Goal: Participate in discussion: Engage in conversation with other users on a specific topic

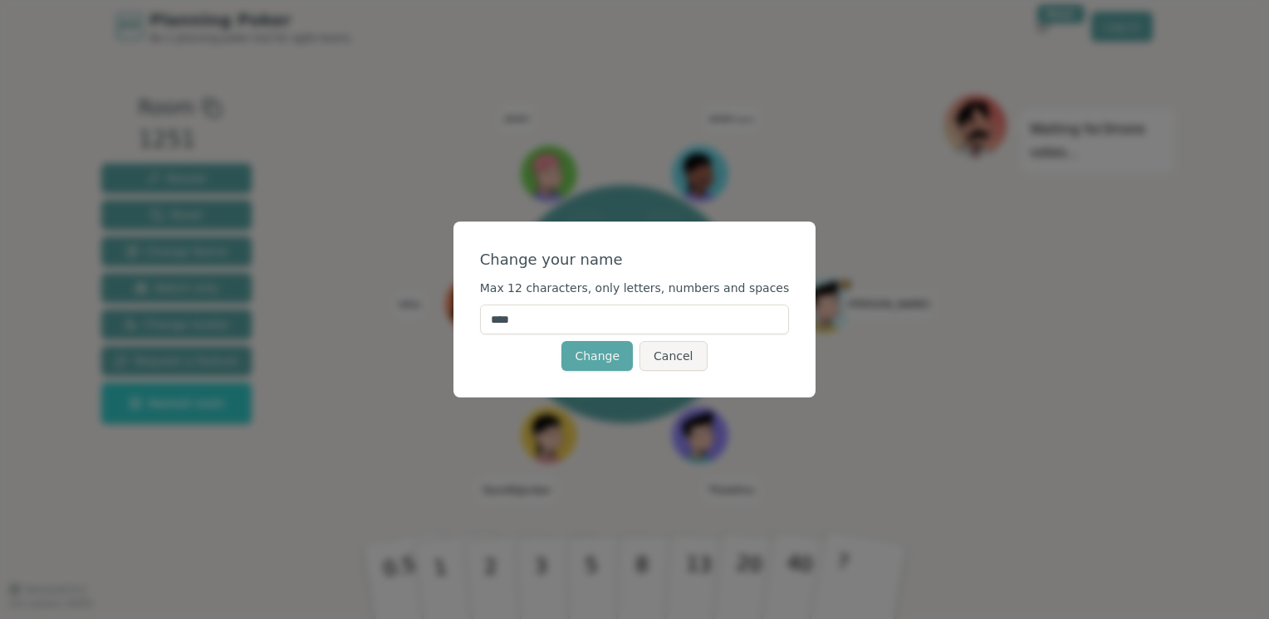
click at [634, 321] on input "****" at bounding box center [635, 320] width 310 height 30
type input "*"
type input "******"
click at [601, 355] on button "Change" at bounding box center [596, 356] width 71 height 30
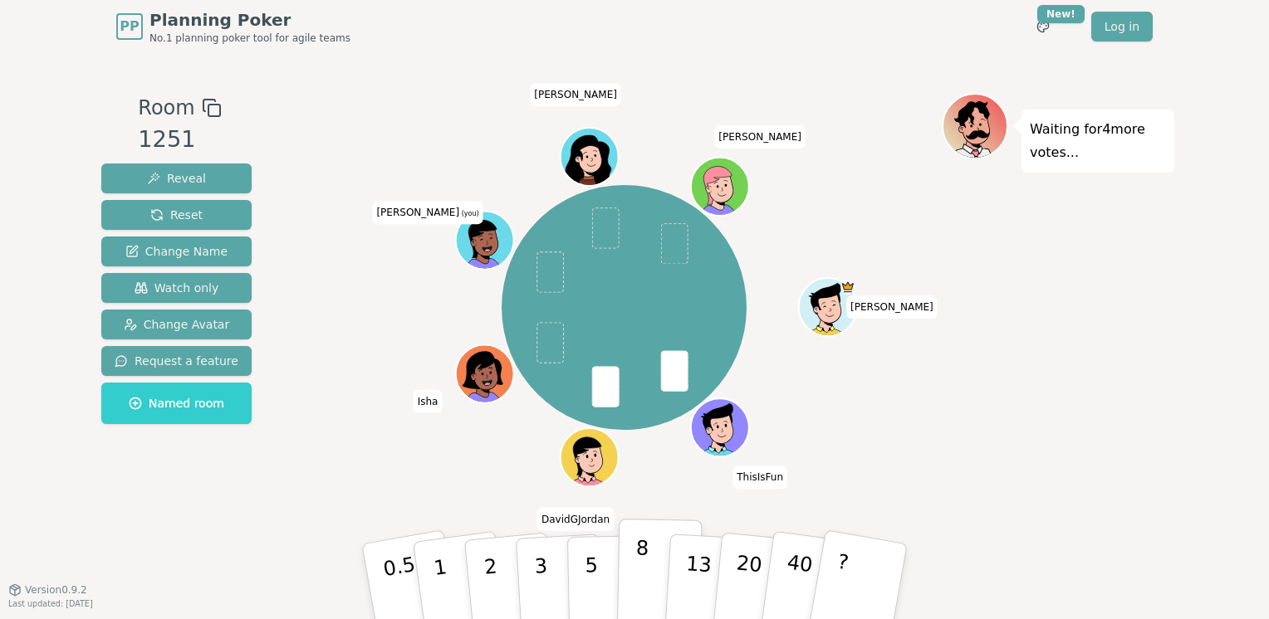
click at [633, 569] on button "8" at bounding box center [660, 582] width 86 height 126
click at [588, 580] on p "5" at bounding box center [592, 582] width 14 height 90
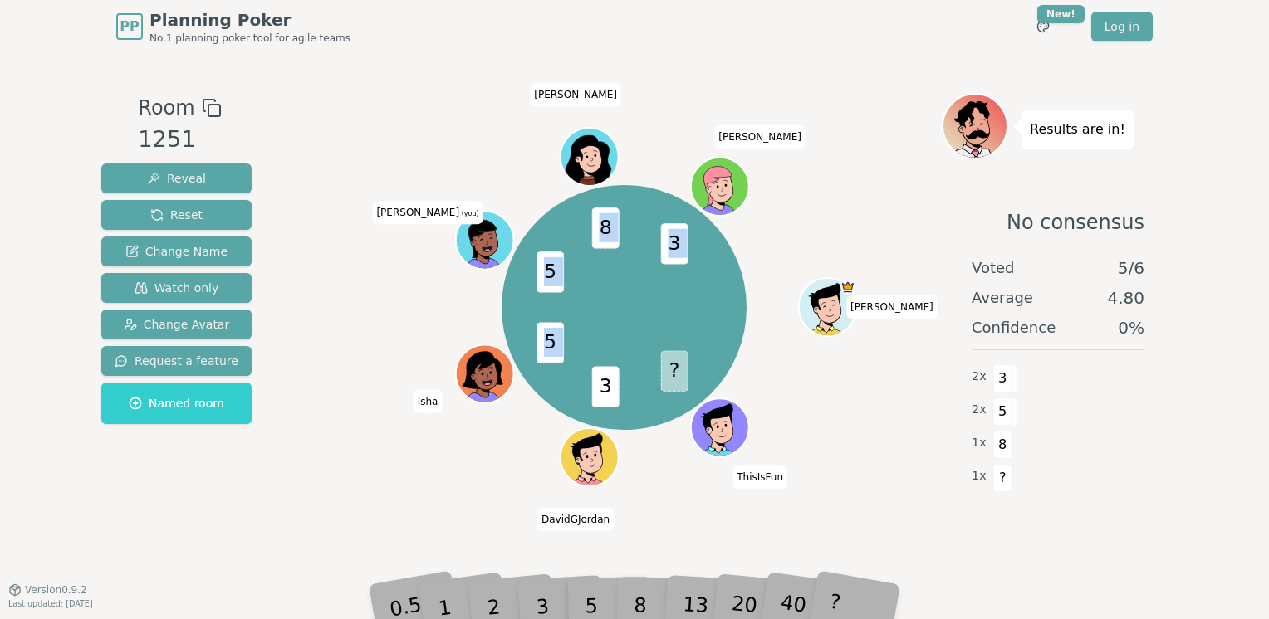
drag, startPoint x: 592, startPoint y: 552, endPoint x: 545, endPoint y: 360, distance: 197.3
click at [545, 360] on div "Room 1251 Reveal Reset Change Name Watch only Change Avatar Request a feature N…" at bounding box center [634, 321] width 1079 height 536
click at [369, 361] on div "? 3 5 5 8 3 [PERSON_NAME] [PERSON_NAME] (you) [PERSON_NAME]" at bounding box center [623, 307] width 635 height 369
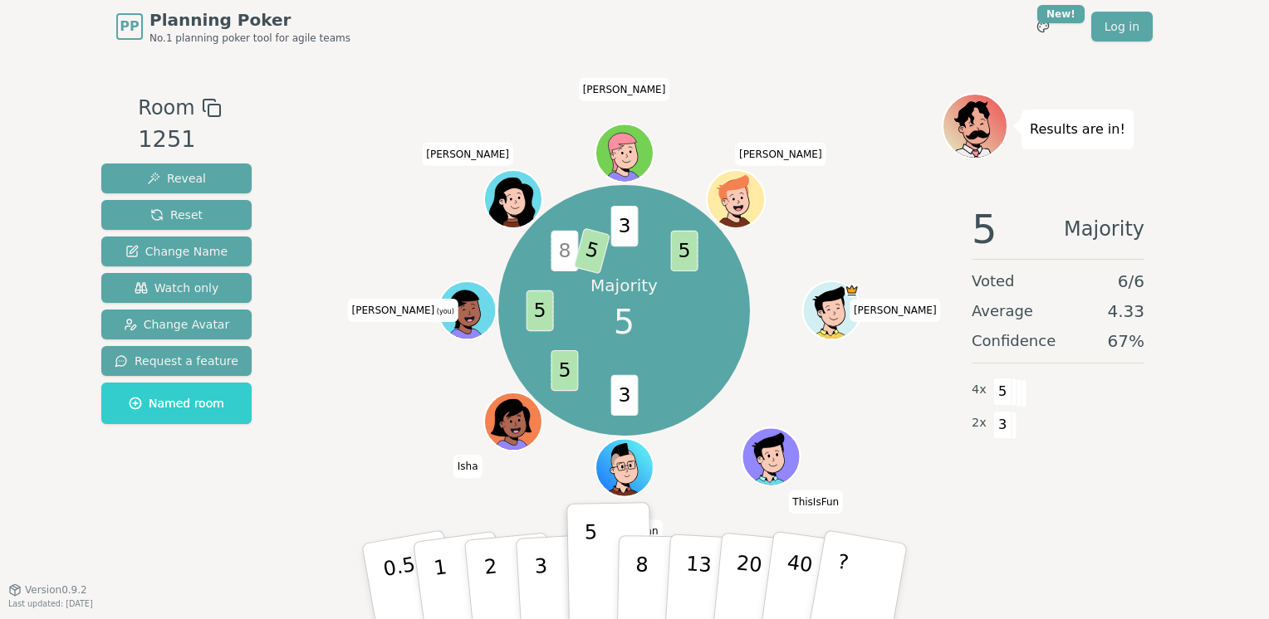
click at [462, 317] on icon at bounding box center [469, 320] width 28 height 10
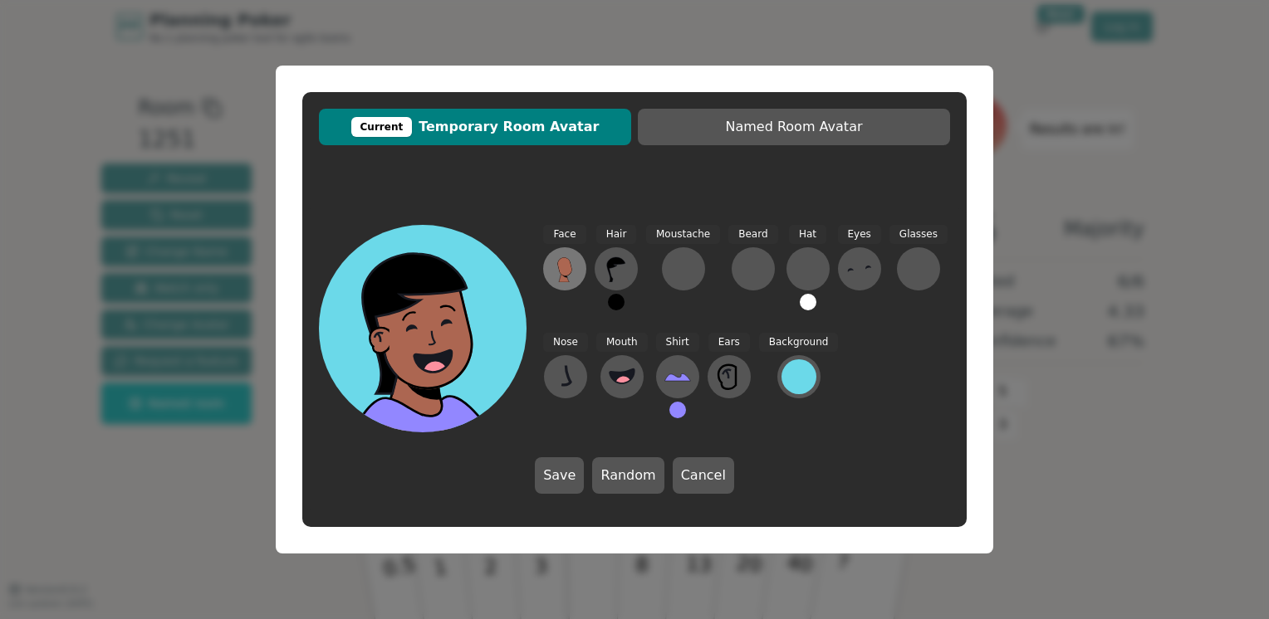
click at [566, 278] on icon at bounding box center [564, 277] width 10 height 9
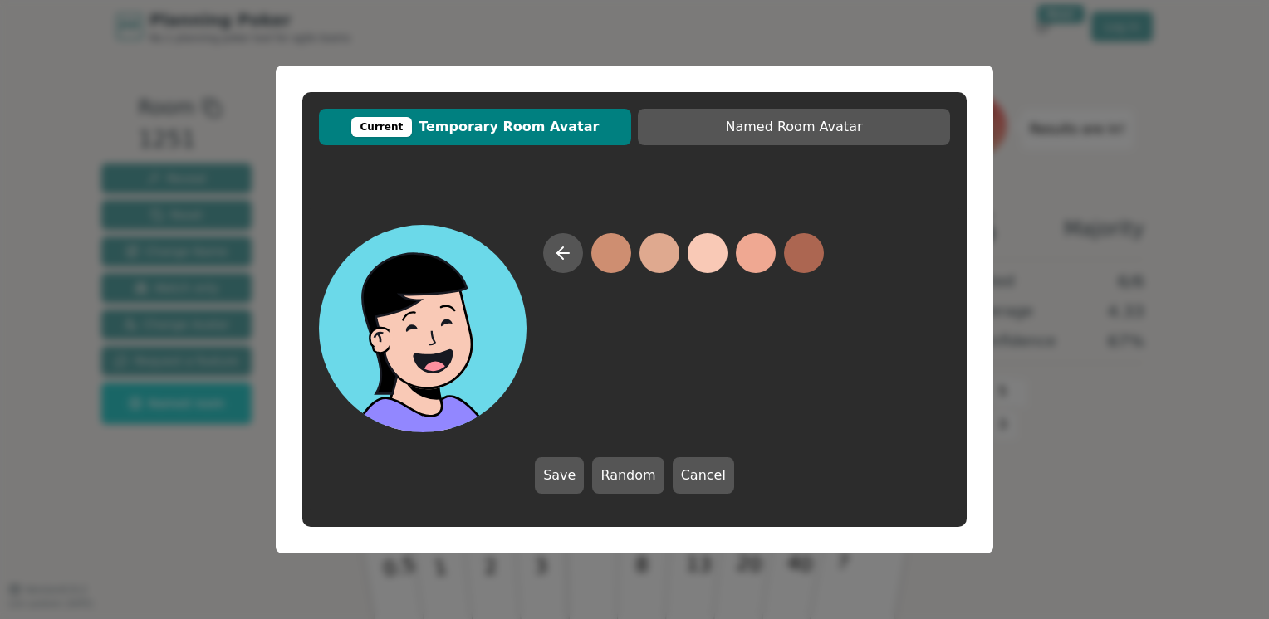
click at [696, 252] on button at bounding box center [707, 253] width 40 height 40
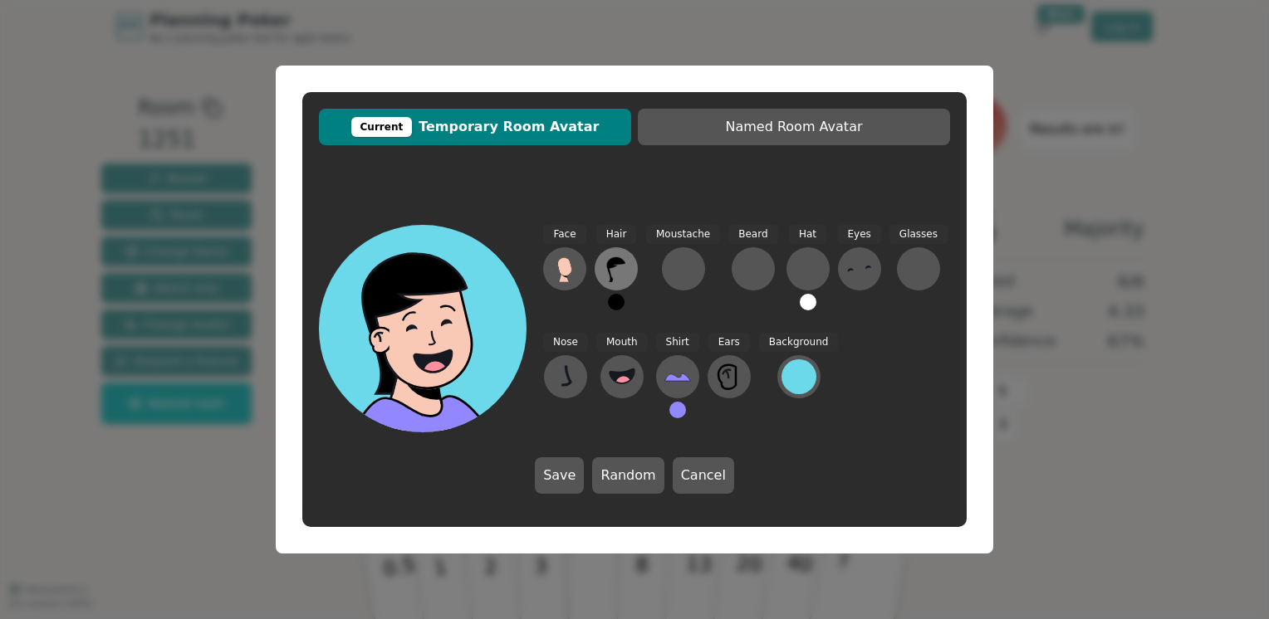
click at [624, 270] on icon at bounding box center [616, 269] width 27 height 27
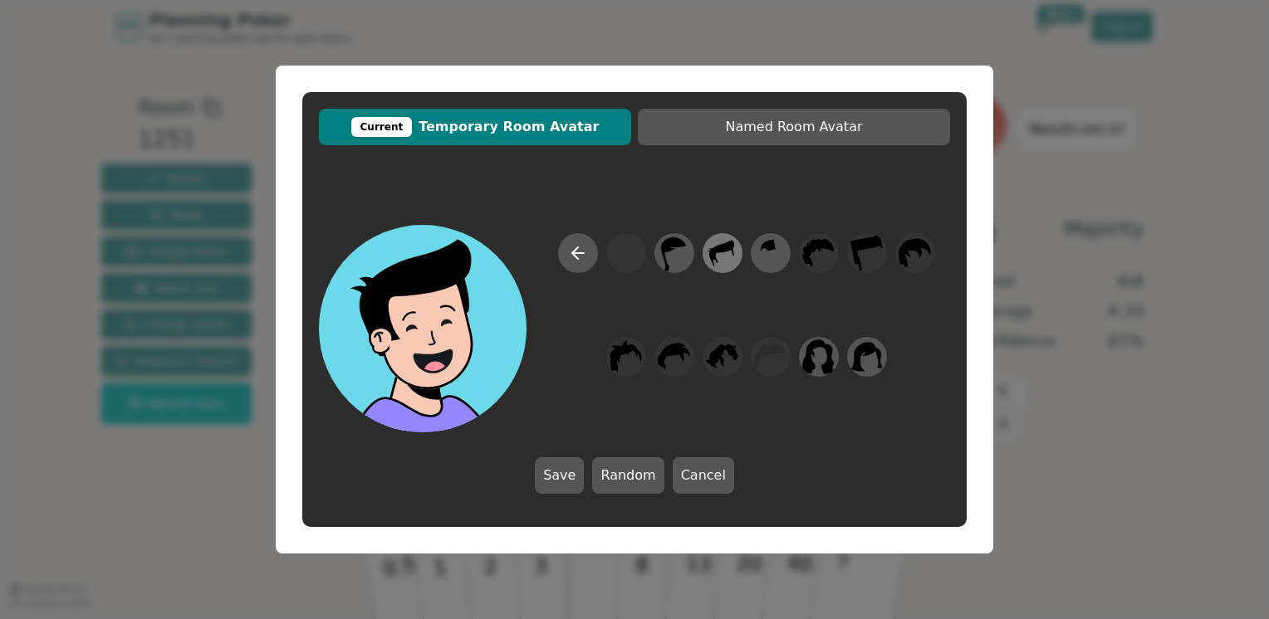
click at [724, 259] on icon at bounding box center [722, 253] width 32 height 37
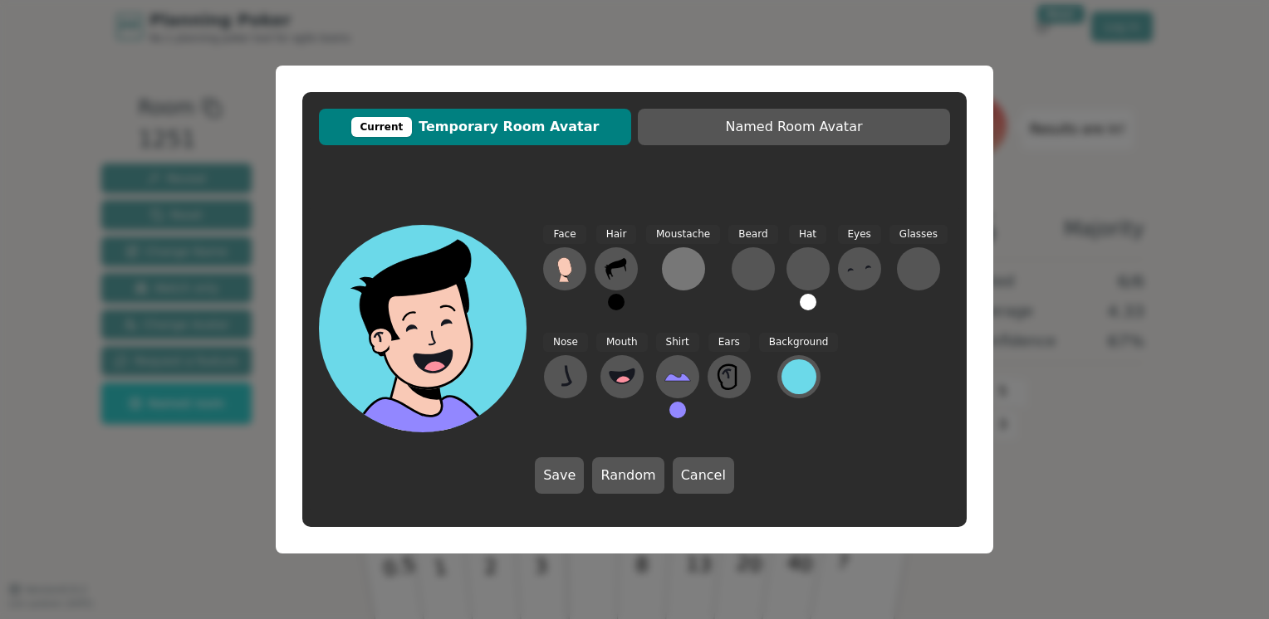
click at [672, 281] on div at bounding box center [683, 269] width 27 height 27
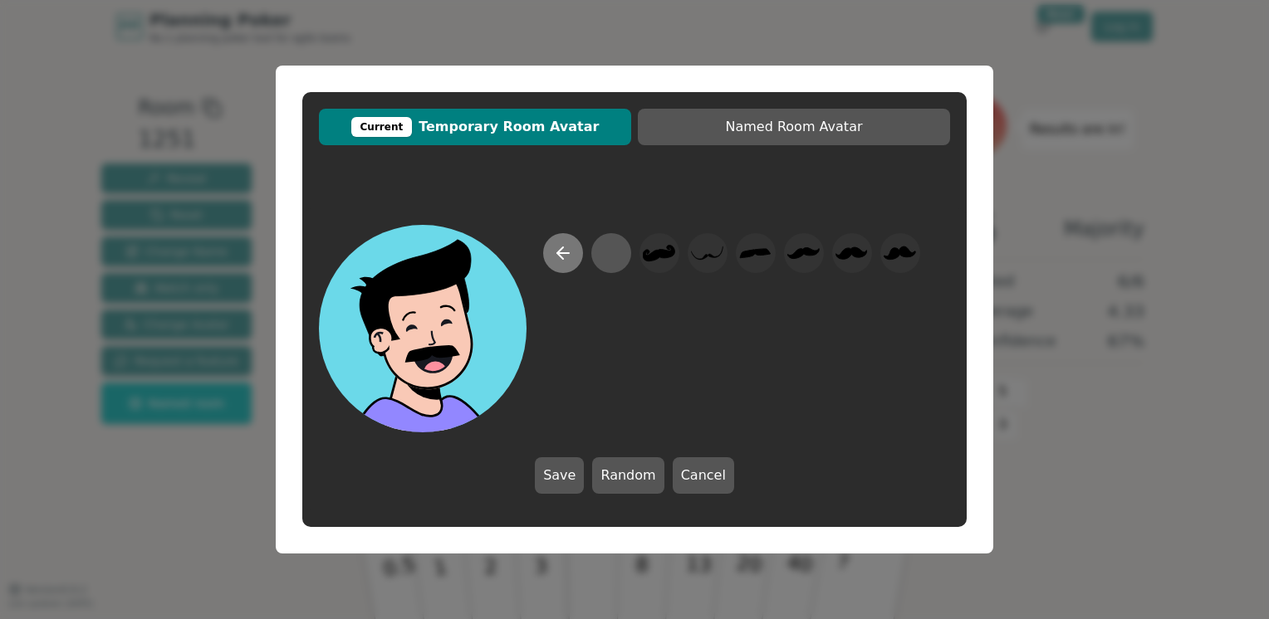
click at [556, 256] on icon at bounding box center [563, 253] width 20 height 20
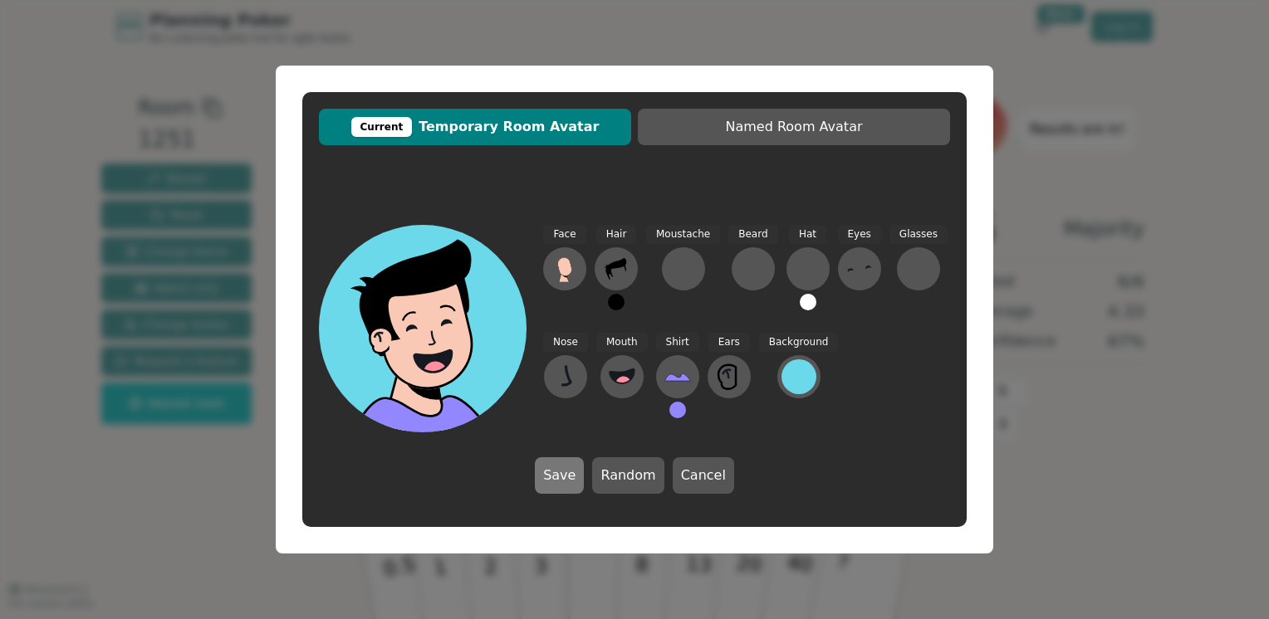
click at [568, 489] on button "Save" at bounding box center [559, 475] width 49 height 37
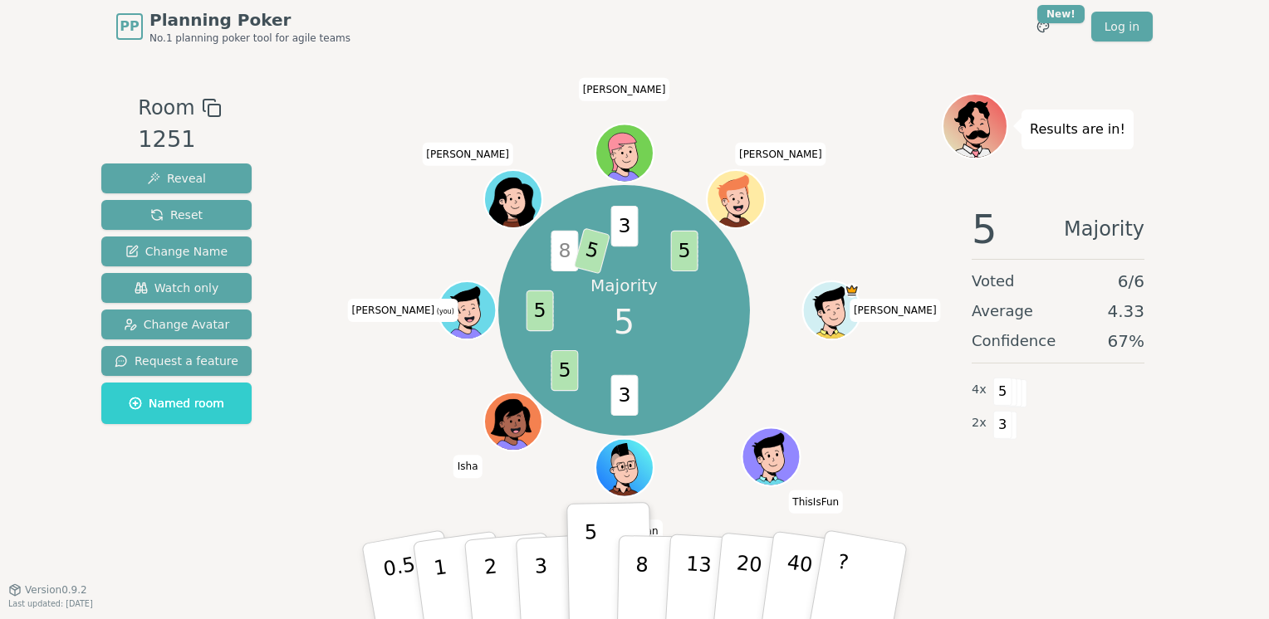
click at [458, 327] on div at bounding box center [468, 328] width 56 height 51
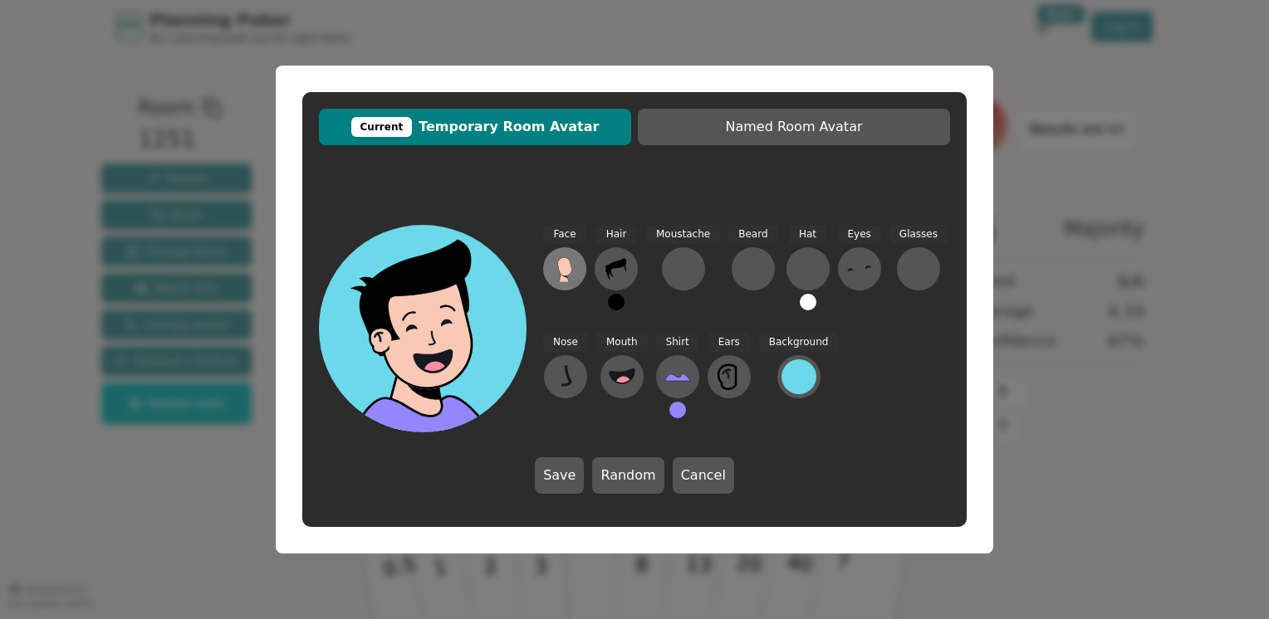
click at [565, 270] on icon at bounding box center [564, 266] width 14 height 18
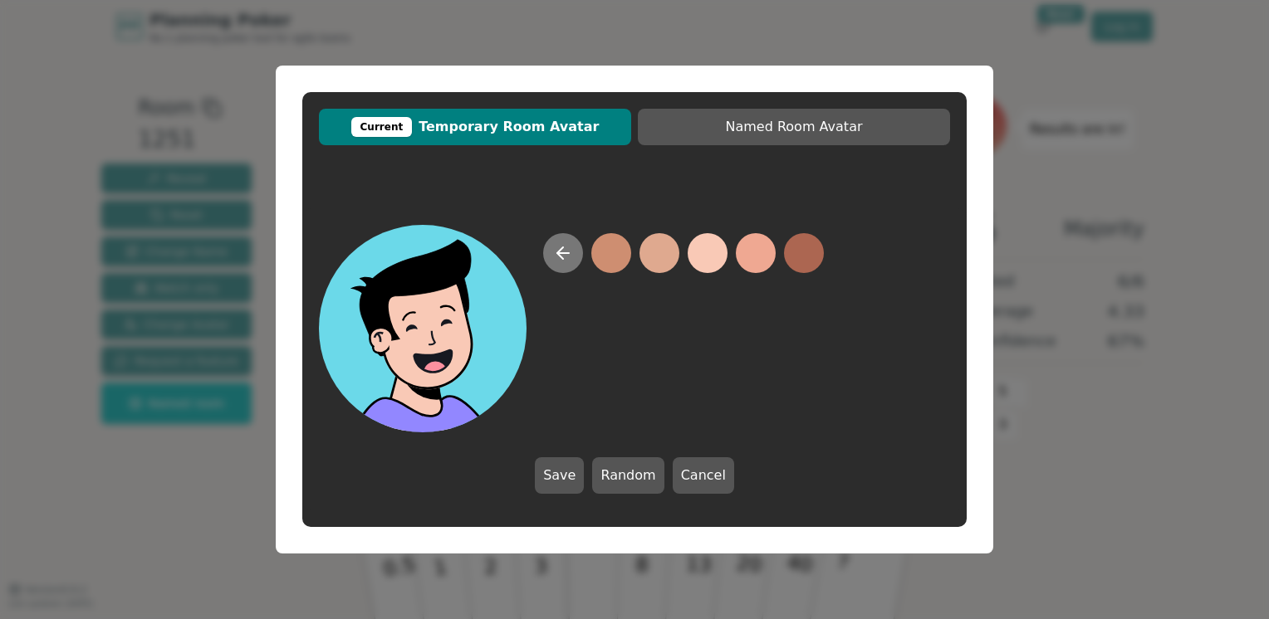
click at [555, 254] on icon at bounding box center [563, 253] width 20 height 20
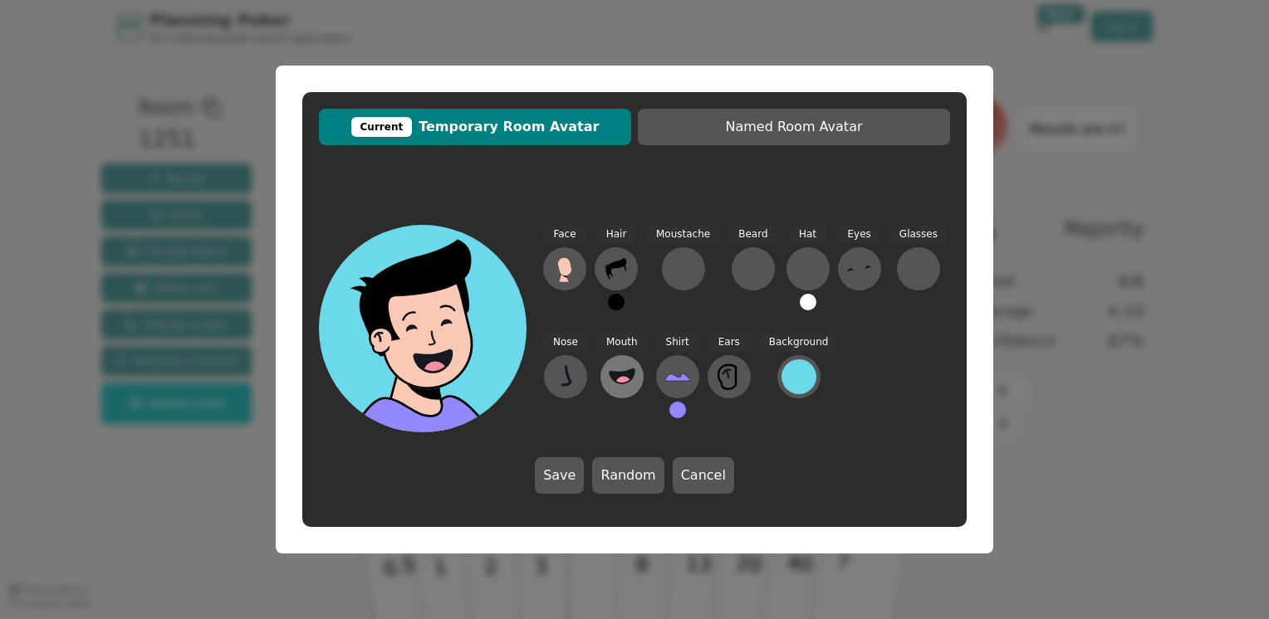
click at [620, 369] on icon at bounding box center [622, 377] width 27 height 27
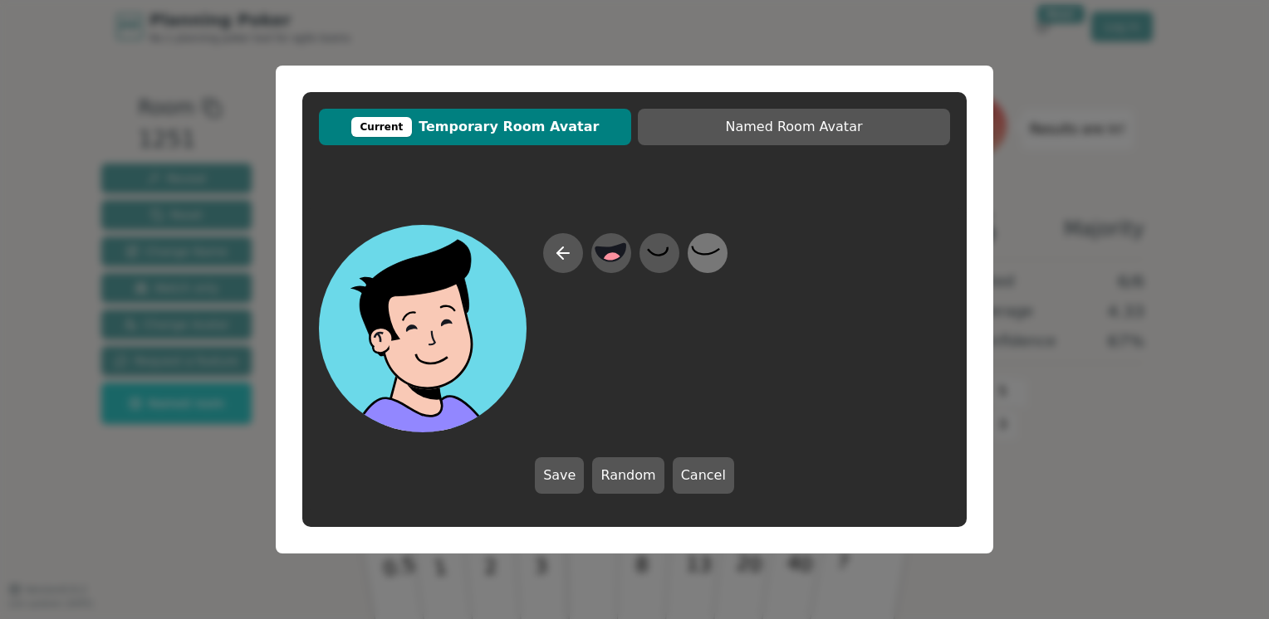
click at [693, 250] on icon at bounding box center [705, 251] width 27 height 8
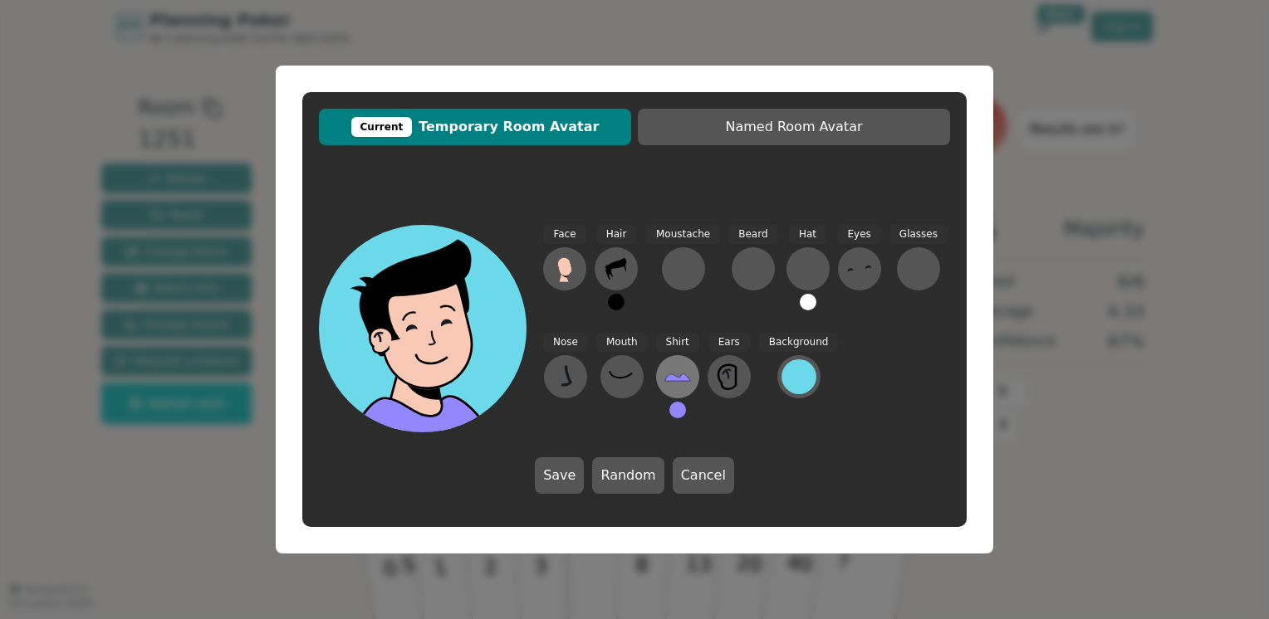
click at [664, 374] on icon at bounding box center [677, 377] width 27 height 27
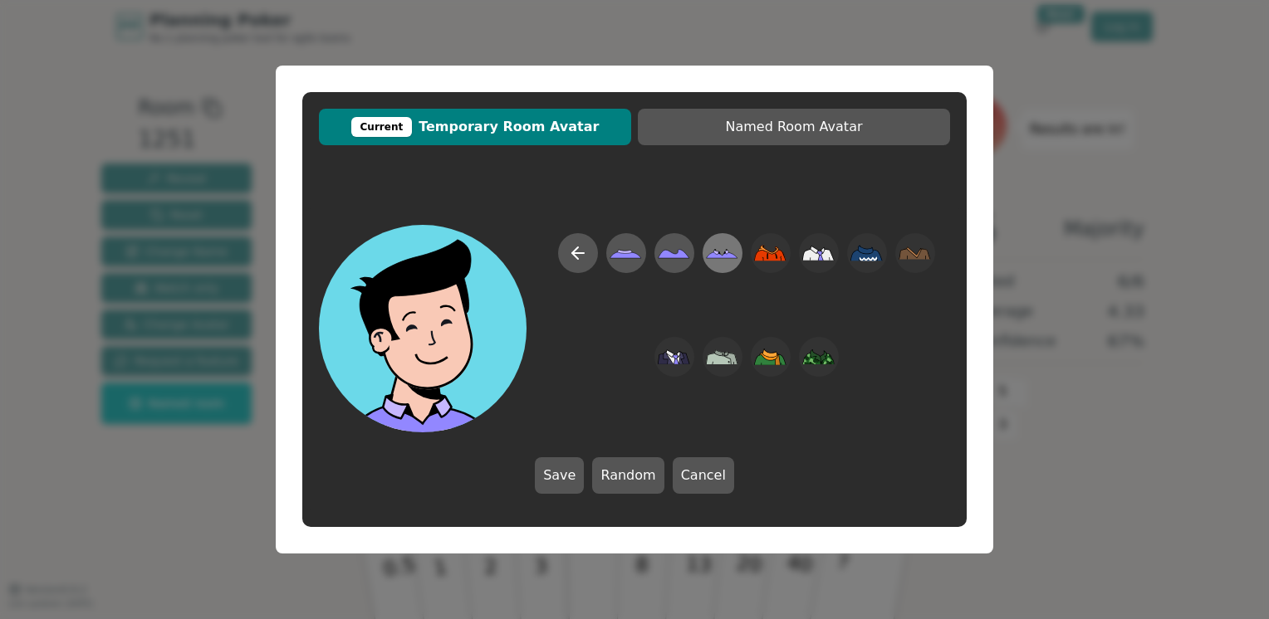
click at [722, 253] on icon at bounding box center [722, 253] width 32 height 37
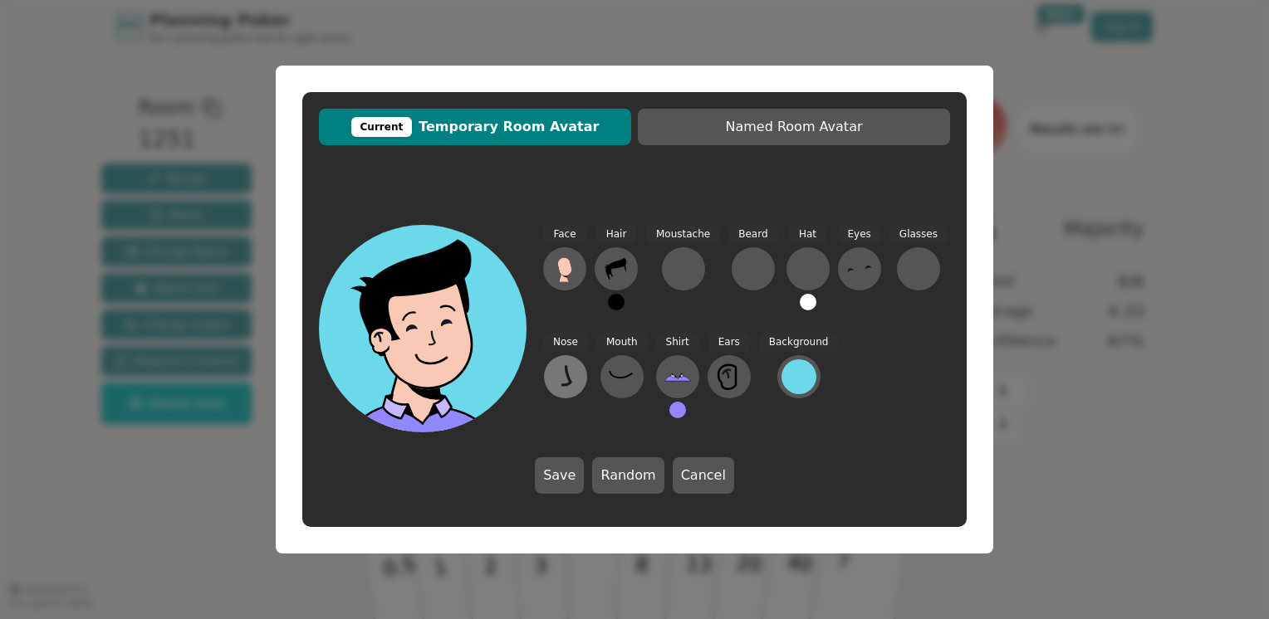
click at [573, 379] on icon at bounding box center [565, 377] width 27 height 27
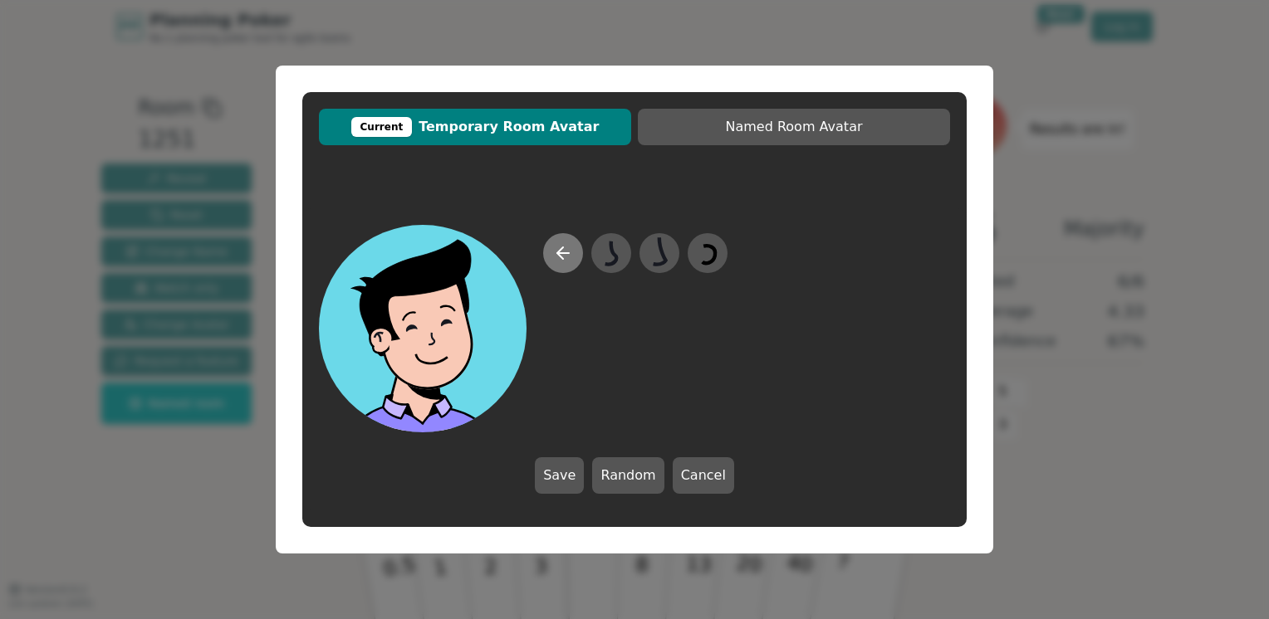
click at [555, 257] on icon at bounding box center [563, 253] width 20 height 20
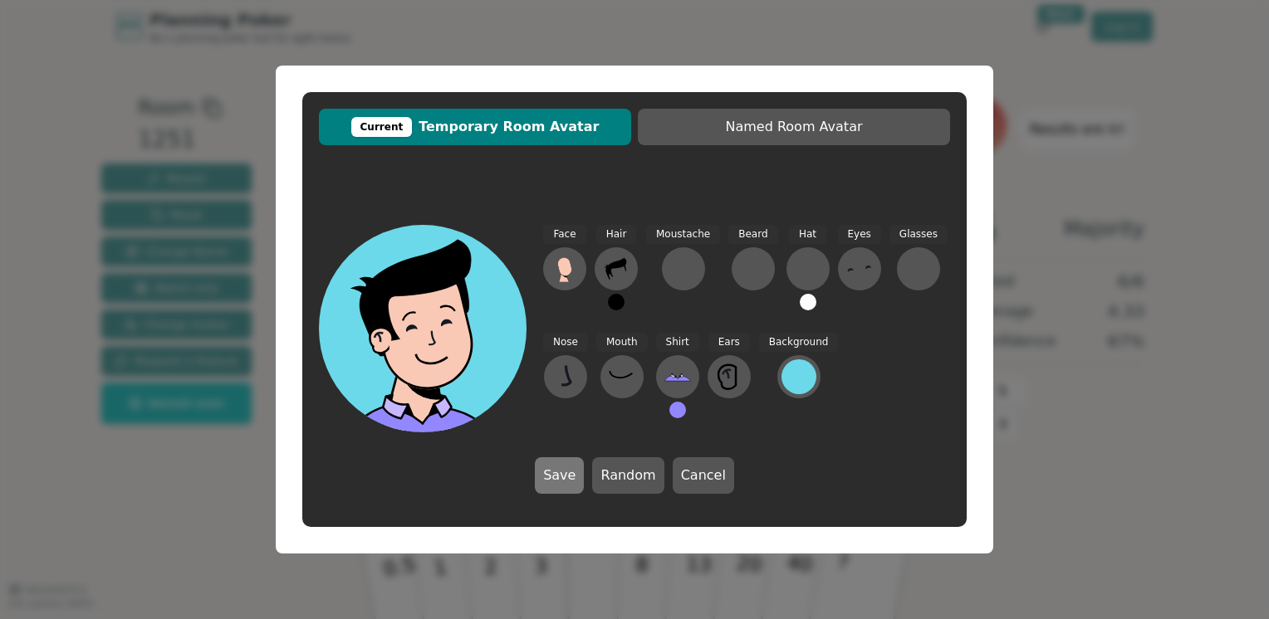
click at [568, 482] on button "Save" at bounding box center [559, 475] width 49 height 37
